Goal: Task Accomplishment & Management: Use online tool/utility

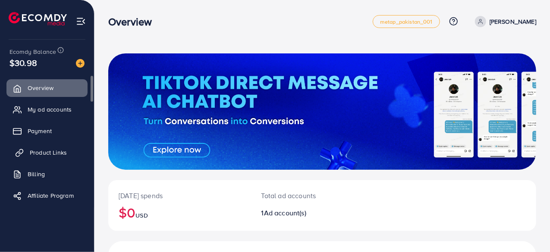
click at [52, 153] on span "Product Links" at bounding box center [48, 152] width 37 height 9
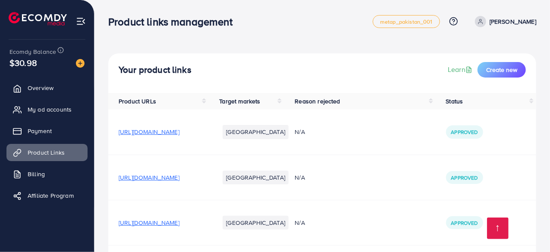
scroll to position [369, 0]
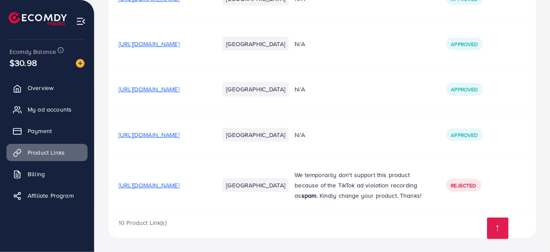
drag, startPoint x: 210, startPoint y: 182, endPoint x: 245, endPoint y: 225, distance: 56.1
click at [245, 225] on div "10 Product Link(s)" at bounding box center [322, 226] width 428 height 25
click at [262, 212] on td "[GEOGRAPHIC_DATA]" at bounding box center [247, 186] width 76 height 56
click at [43, 88] on span "Overview" at bounding box center [43, 88] width 26 height 9
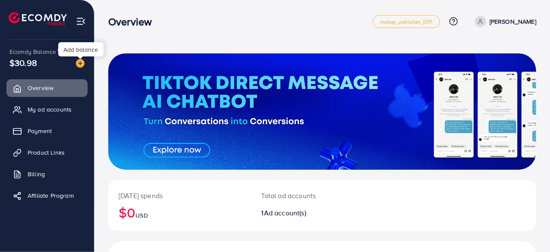
click at [82, 61] on img at bounding box center [80, 63] width 9 height 9
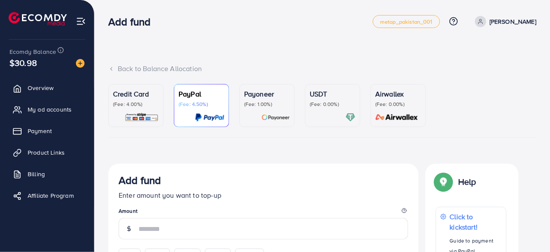
click at [133, 105] on p "(Fee: 4.00%)" at bounding box center [136, 104] width 46 height 7
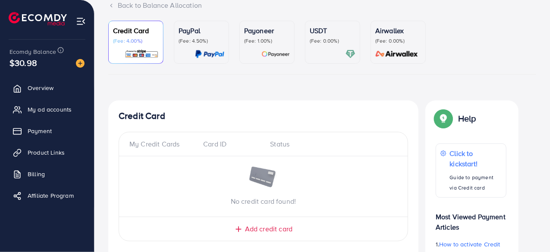
scroll to position [65, 0]
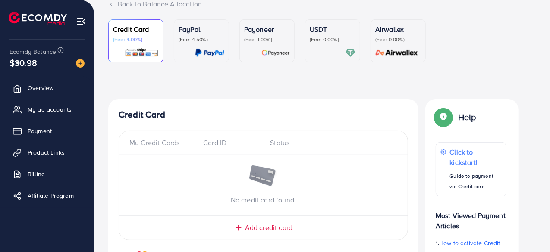
click at [325, 48] on div at bounding box center [333, 53] width 46 height 10
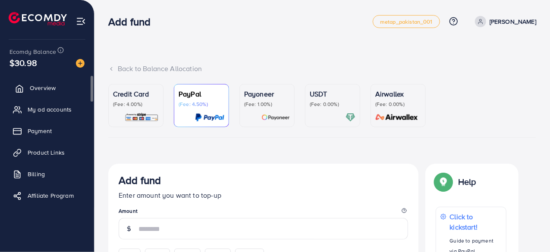
click at [54, 92] on span "Overview" at bounding box center [43, 88] width 26 height 9
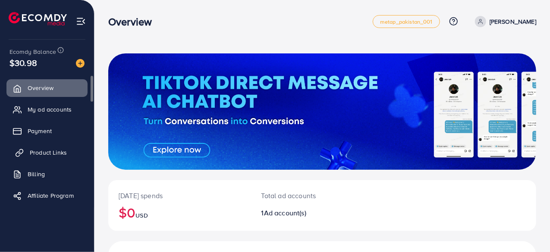
click at [66, 151] on span "Product Links" at bounding box center [48, 152] width 37 height 9
